Goal: Find specific page/section: Find specific page/section

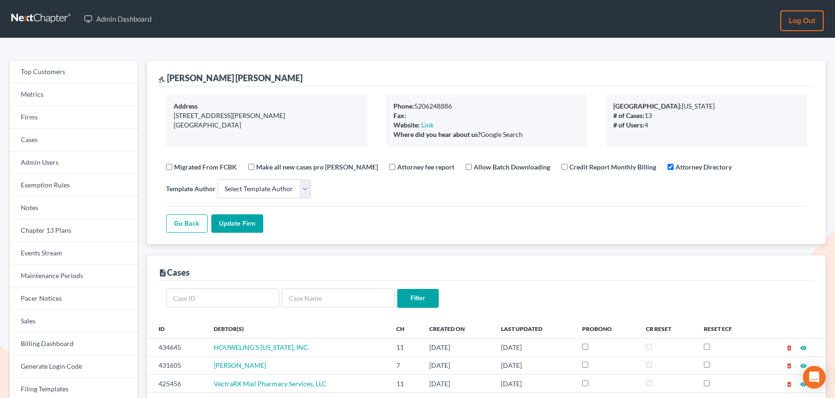
select select
click at [72, 119] on link "Firms" at bounding box center [73, 117] width 128 height 23
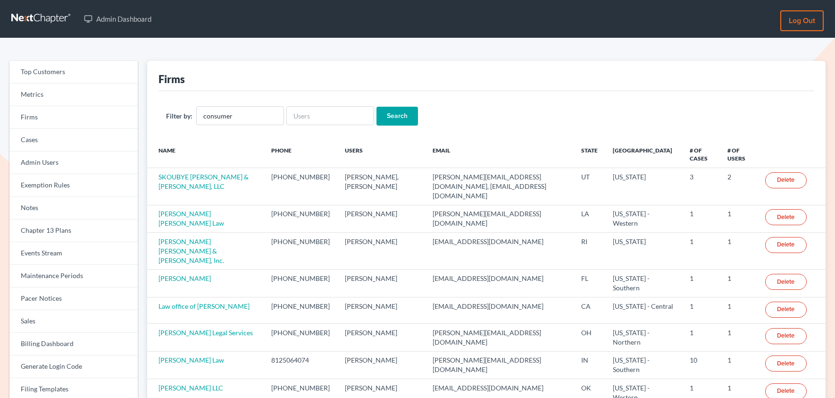
type input "consumer"
click at [376, 107] on input "Search" at bounding box center [396, 116] width 41 height 19
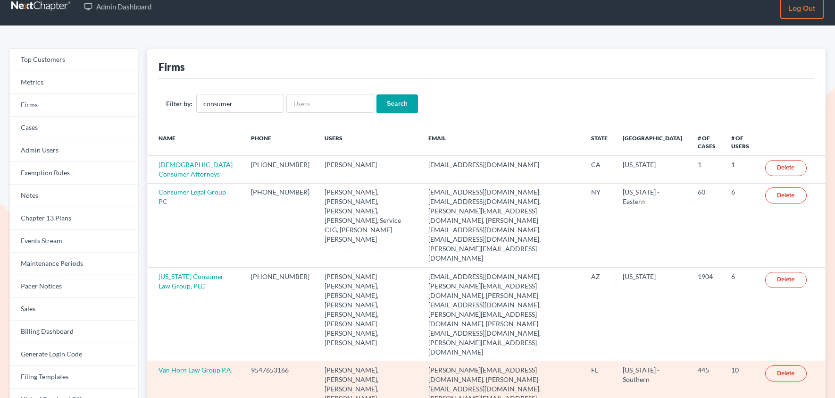
scroll to position [67, 0]
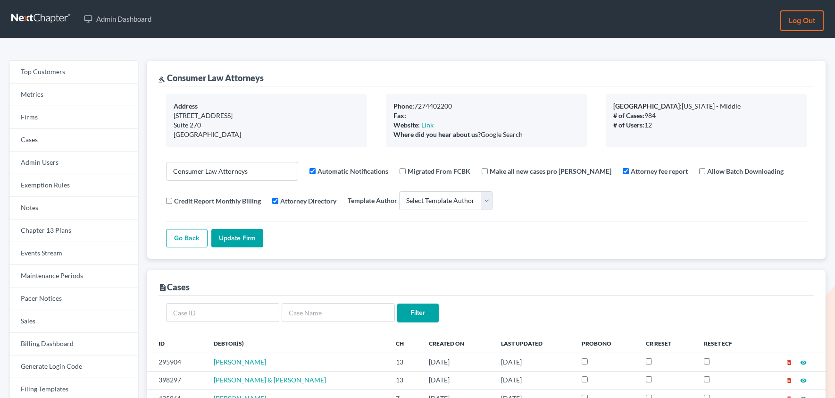
select select
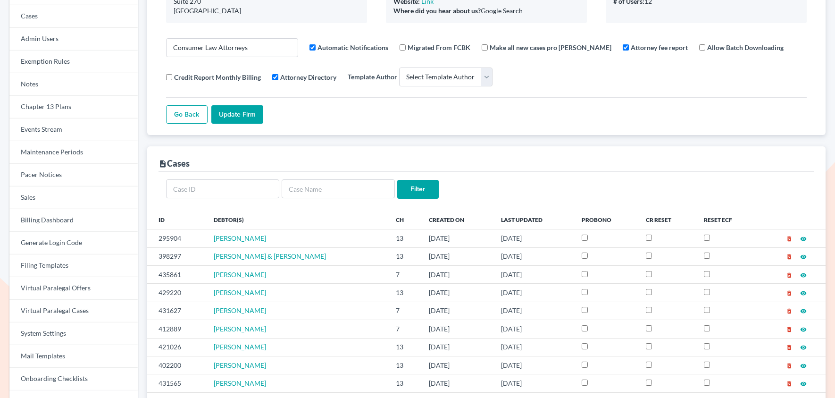
scroll to position [124, 0]
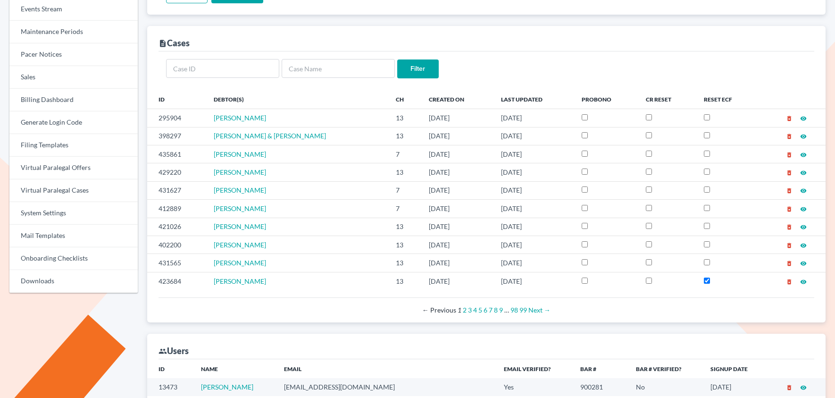
scroll to position [376, 0]
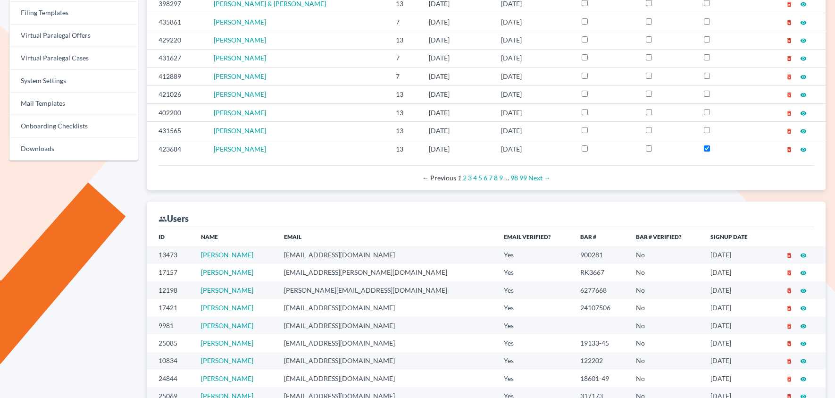
click at [419, 332] on td "rnieves@consumerlawattorneys.com" at bounding box center [386, 324] width 220 height 17
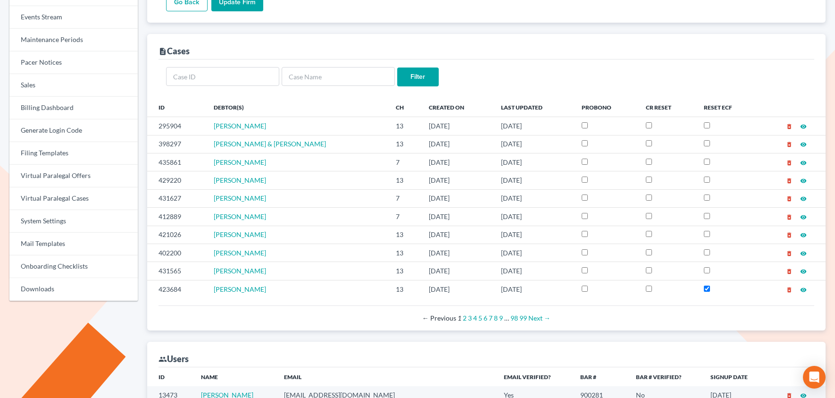
scroll to position [230, 0]
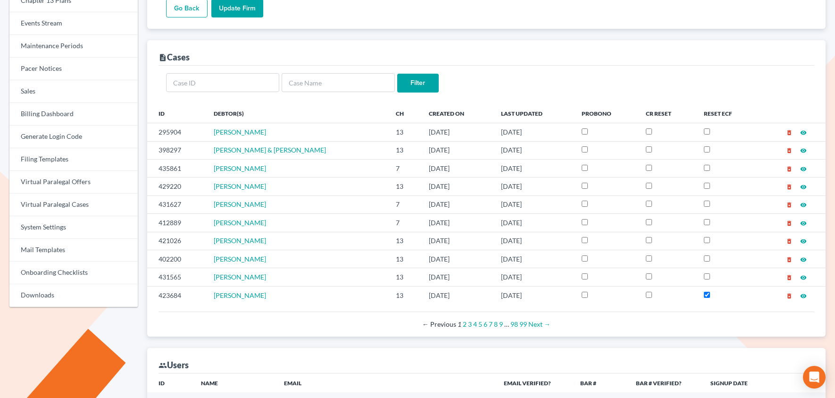
click at [239, 48] on div "description Cases" at bounding box center [485, 52] width 655 height 25
click at [464, 327] on link "2" at bounding box center [465, 324] width 4 height 8
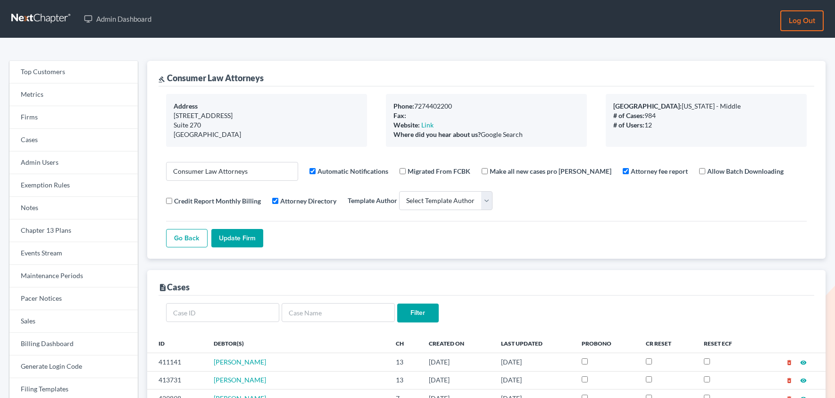
select select
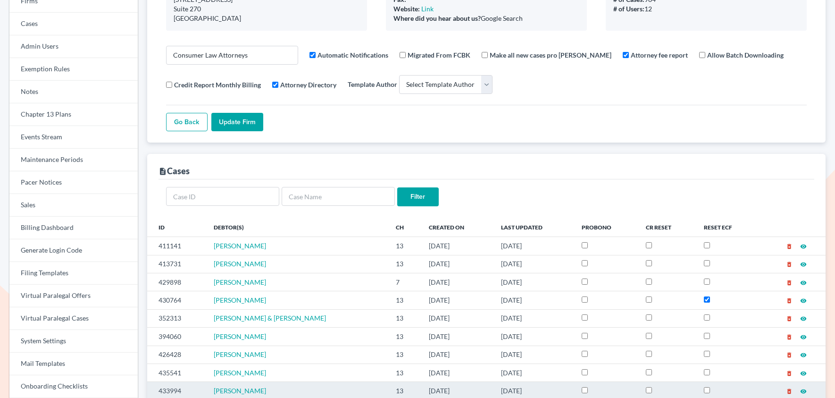
scroll to position [151, 0]
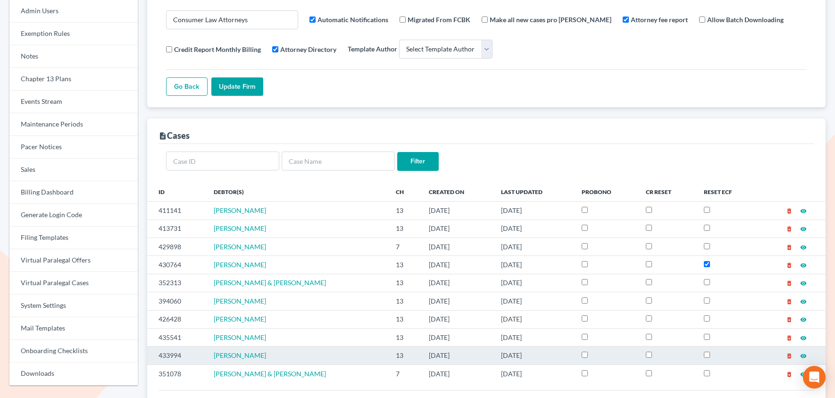
click at [165, 356] on td "433994" at bounding box center [176, 355] width 59 height 18
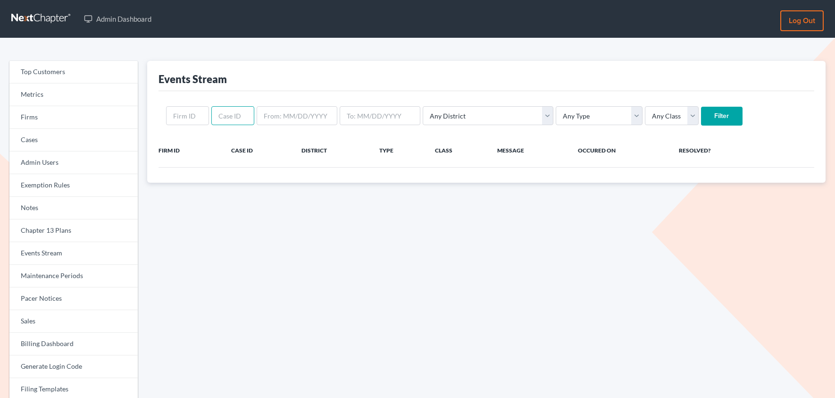
click at [232, 117] on input "text" at bounding box center [232, 115] width 43 height 19
click at [224, 116] on input "text" at bounding box center [232, 115] width 43 height 19
click at [217, 116] on input "433994" at bounding box center [232, 115] width 43 height 19
click at [221, 113] on input "433994" at bounding box center [232, 115] width 43 height 19
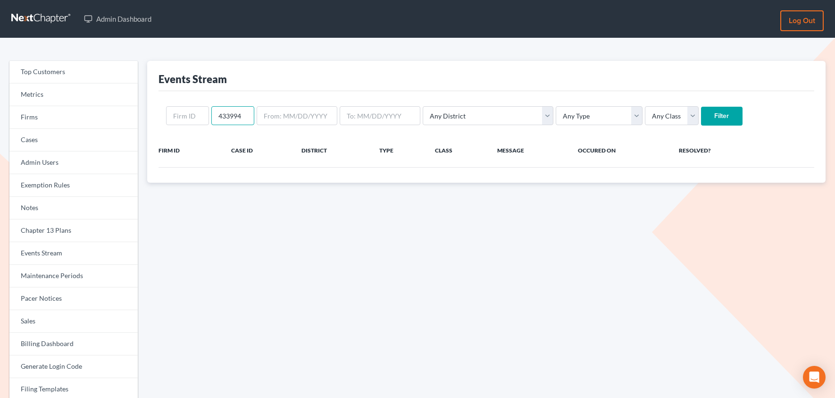
click at [221, 113] on input "433994" at bounding box center [232, 115] width 43 height 19
click at [243, 117] on input "433994" at bounding box center [232, 115] width 43 height 19
type input "433994"
click at [701, 114] on input "Filter" at bounding box center [721, 116] width 41 height 19
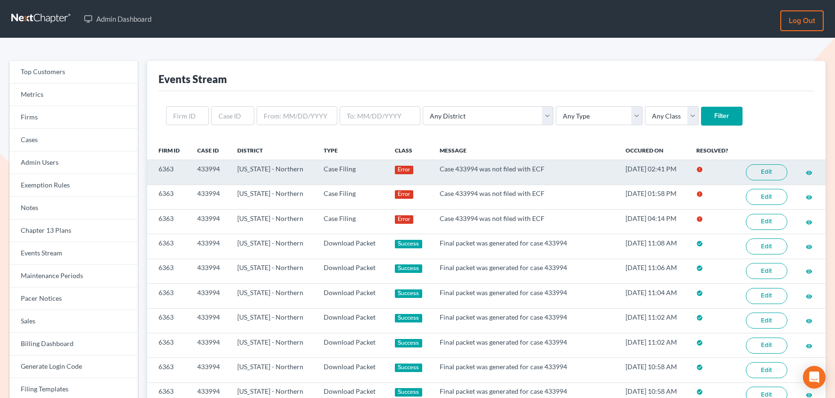
click at [763, 174] on link "Edit" at bounding box center [766, 172] width 41 height 16
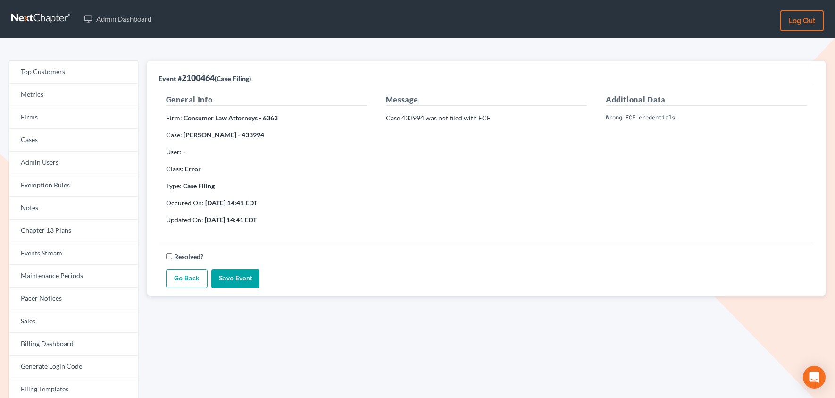
click at [176, 280] on link "Go Back" at bounding box center [186, 278] width 41 height 19
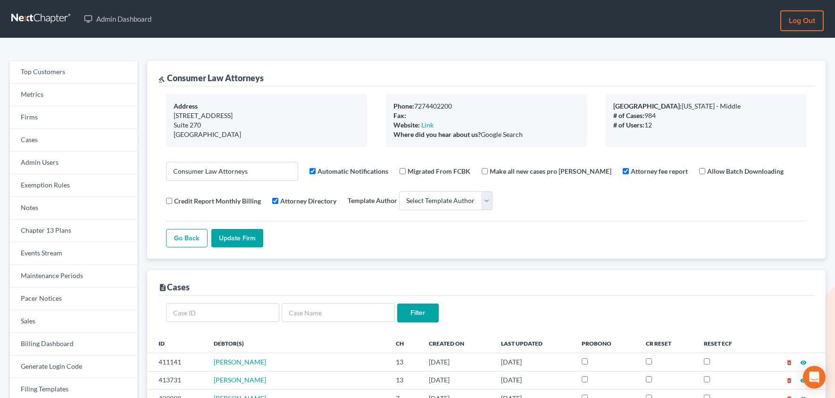
select select
click at [47, 115] on link "Firms" at bounding box center [73, 117] width 128 height 23
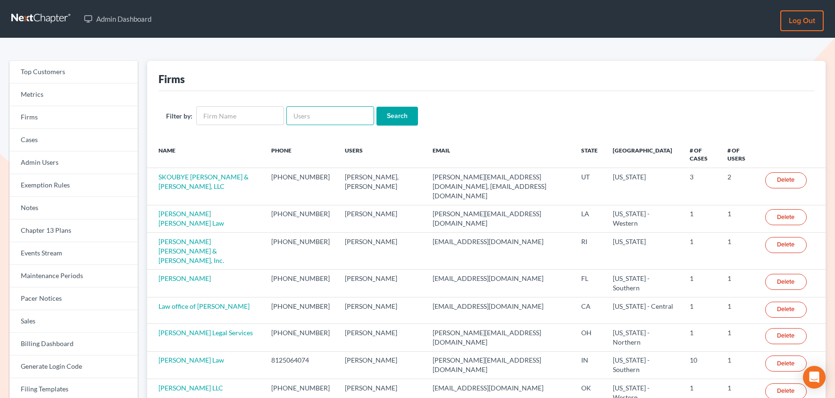
click at [315, 116] on input "text" at bounding box center [330, 115] width 88 height 19
paste input "timothy@chamberslawlawyers.com"
type input "timothy@chamberslawlawyers.com"
click at [401, 115] on input "Search" at bounding box center [396, 116] width 41 height 19
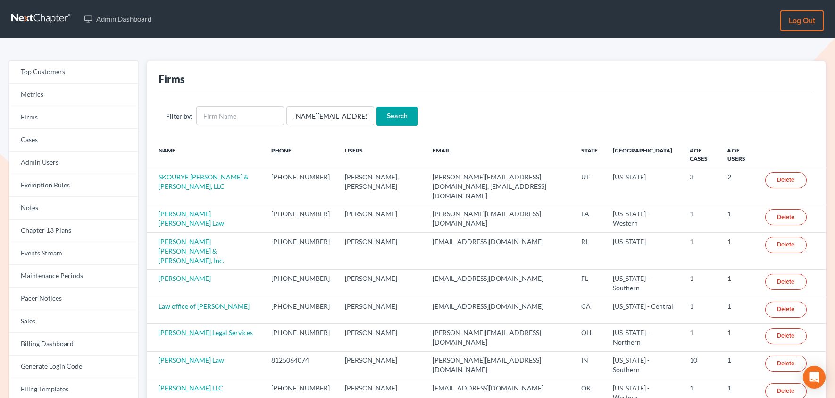
scroll to position [0, 0]
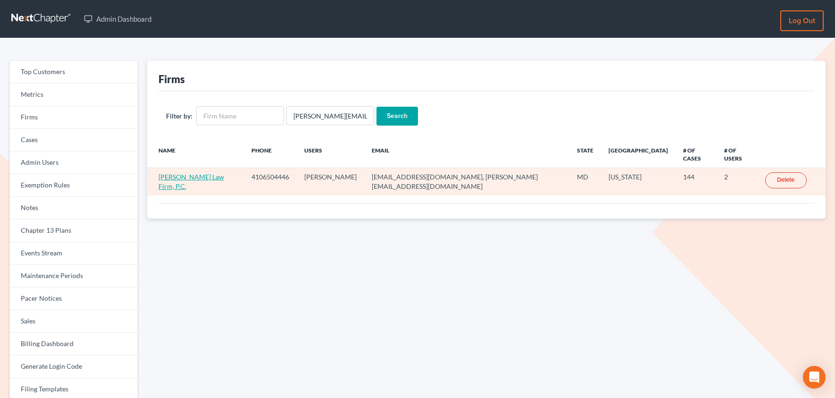
click at [183, 179] on link "[PERSON_NAME] Law Firm, P.C." at bounding box center [191, 181] width 66 height 17
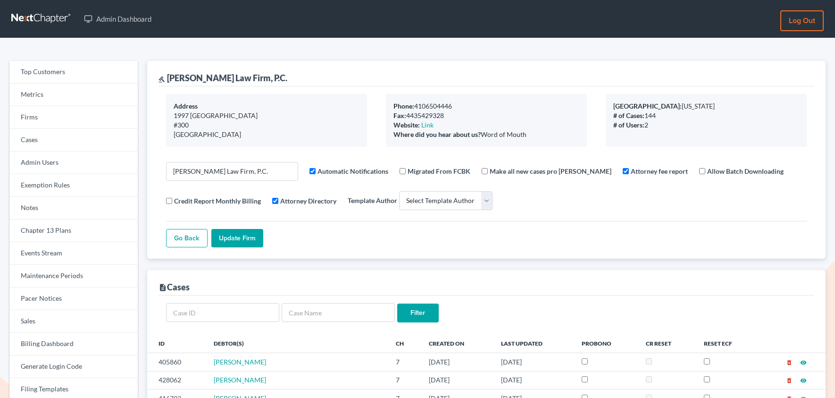
select select
click at [41, 123] on link "Firms" at bounding box center [73, 117] width 128 height 23
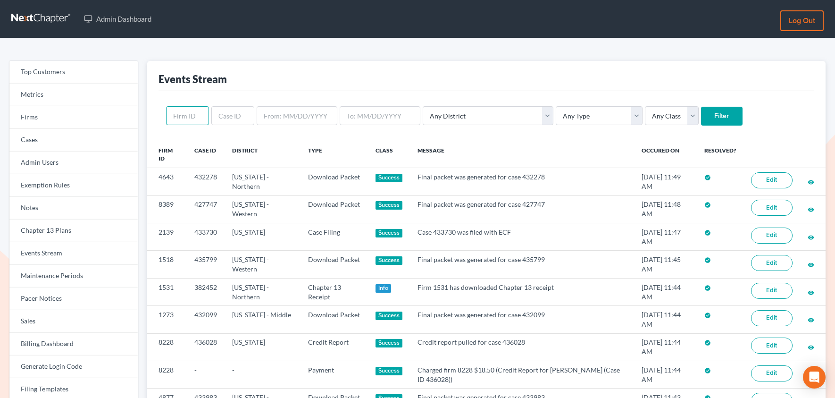
click at [169, 119] on input "text" at bounding box center [187, 115] width 43 height 19
paste input "11161"
type input "11161"
click at [226, 114] on input "text" at bounding box center [232, 115] width 43 height 19
paste input "11161"
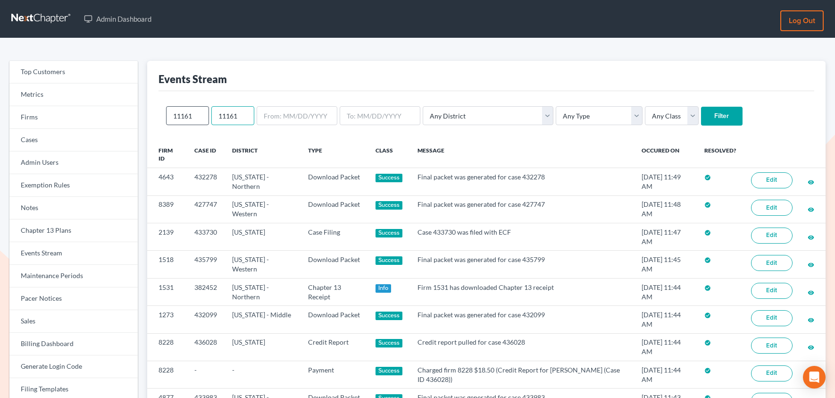
type input "11161"
click at [177, 119] on input "11161" at bounding box center [187, 115] width 43 height 19
paste input "11161"
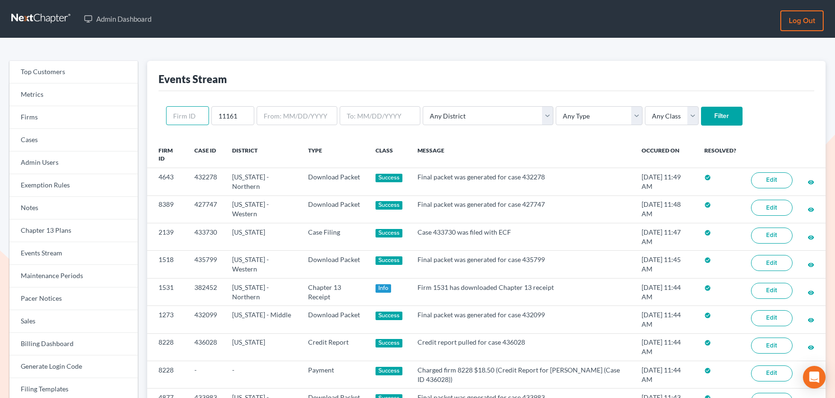
type input "11161"
click at [228, 117] on input "11161" at bounding box center [232, 115] width 43 height 19
click at [701, 107] on input "Filter" at bounding box center [721, 116] width 41 height 19
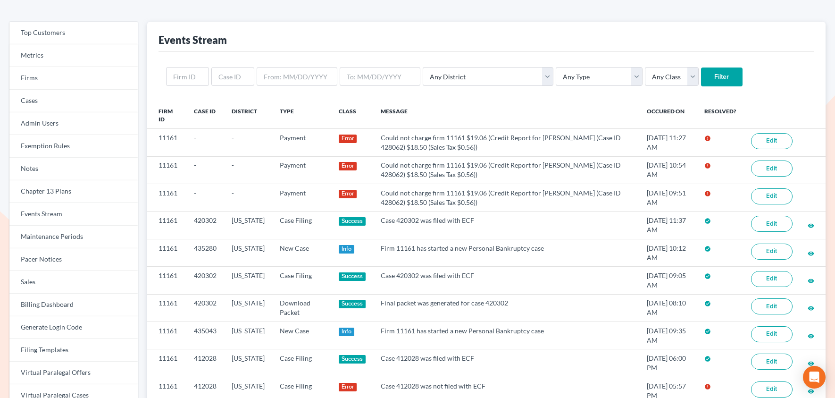
scroll to position [31, 0]
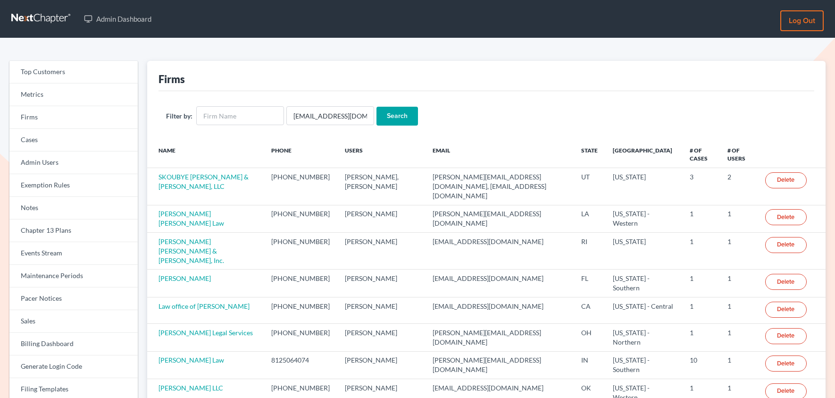
scroll to position [0, 1]
type input "[EMAIL_ADDRESS][DOMAIN_NAME]"
click at [376, 107] on input "Search" at bounding box center [396, 116] width 41 height 19
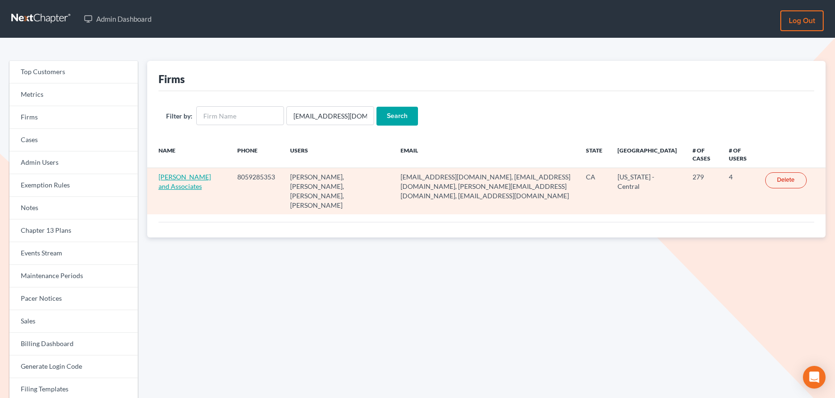
click at [181, 180] on link "[PERSON_NAME] and Associates" at bounding box center [184, 181] width 52 height 17
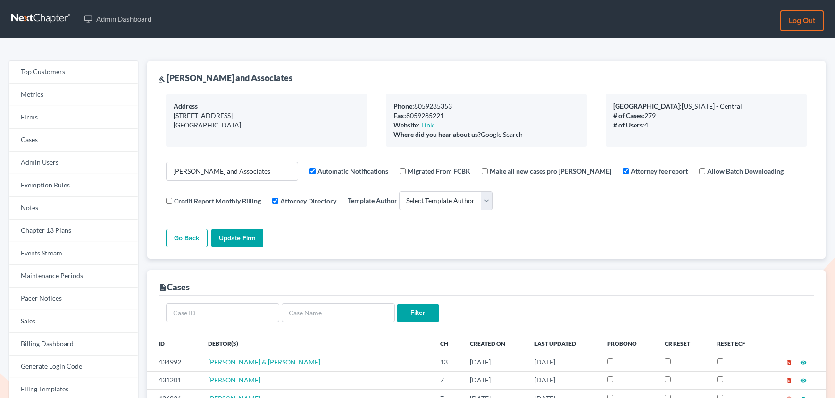
select select
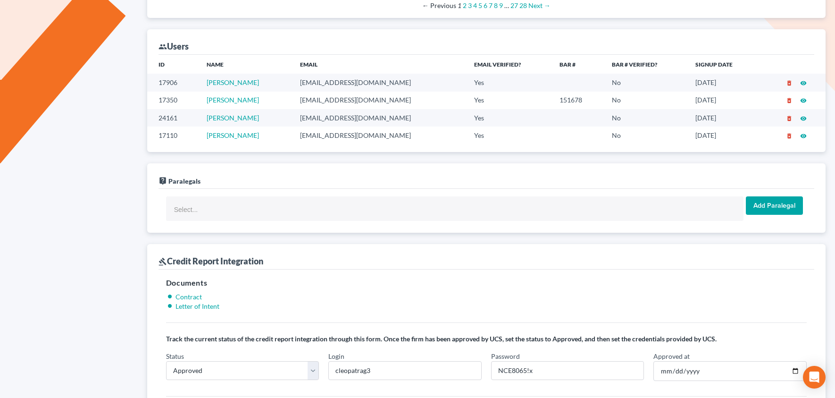
scroll to position [605, 0]
